Goal: Task Accomplishment & Management: Complete application form

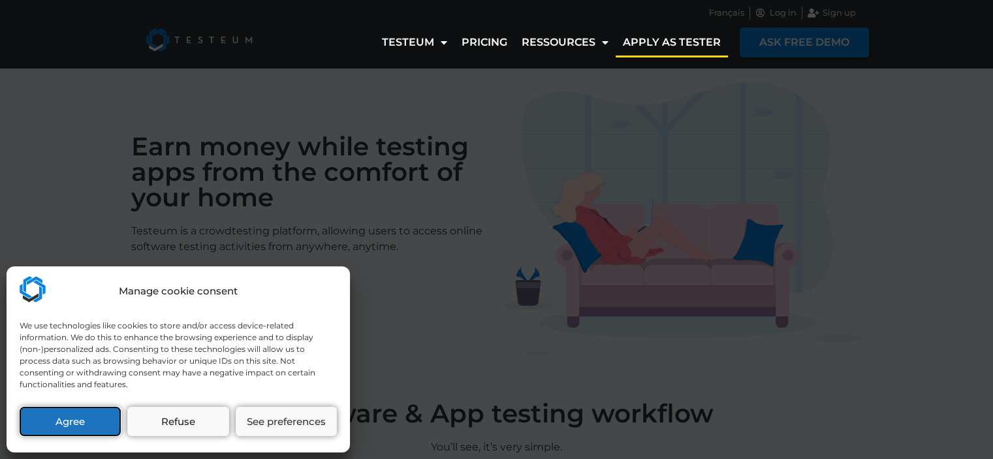
click at [111, 424] on button "Agree" at bounding box center [70, 421] width 101 height 29
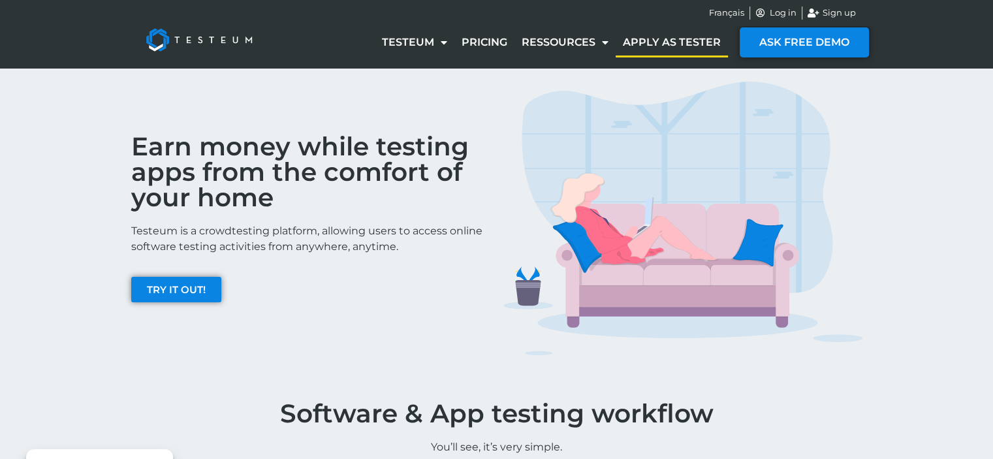
click at [676, 44] on link "Apply as tester" at bounding box center [671, 42] width 112 height 30
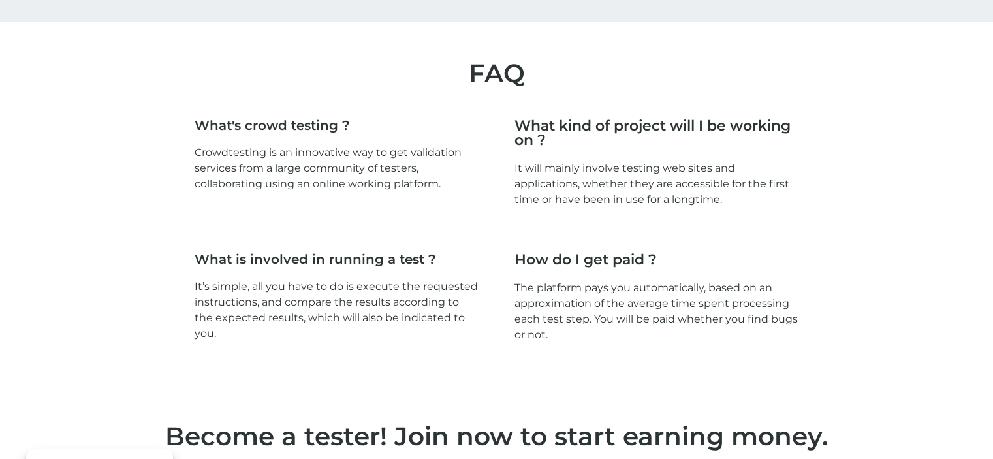
scroll to position [1940, 0]
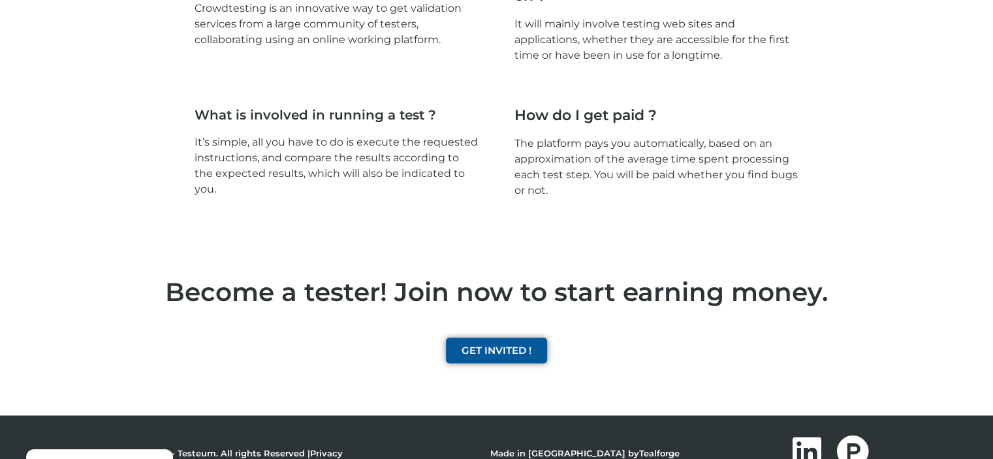
click at [467, 345] on span "GET INVITED !" at bounding box center [496, 350] width 70 height 10
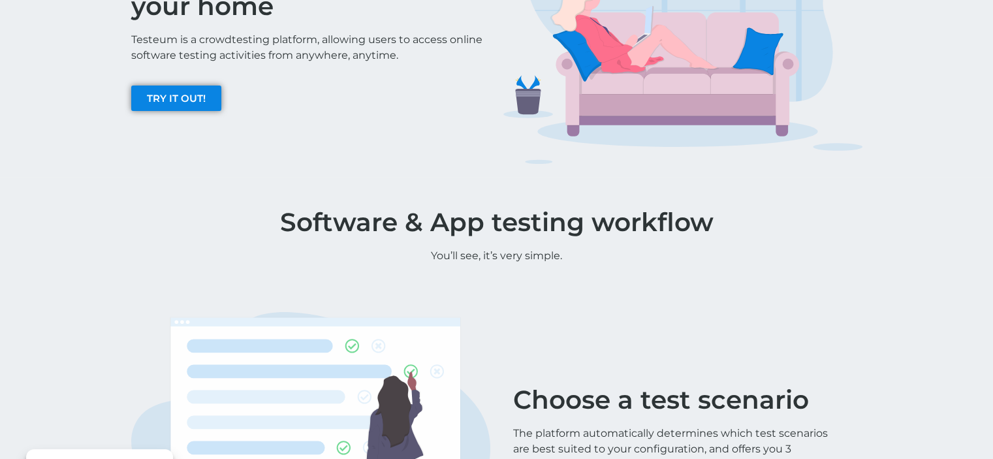
scroll to position [0, 0]
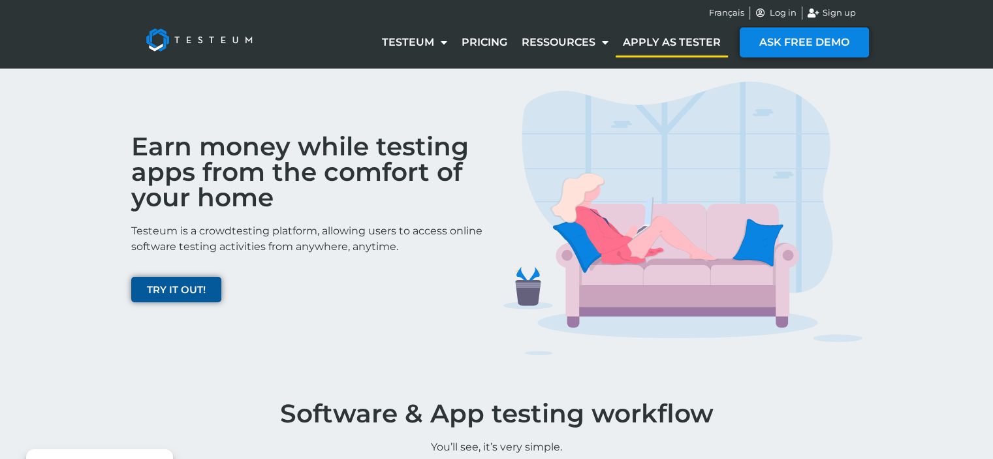
click at [175, 282] on link "TRY IT OUT!" at bounding box center [176, 289] width 90 height 25
